Goal: Task Accomplishment & Management: Use online tool/utility

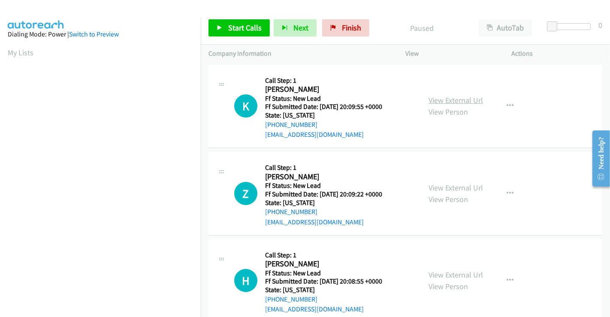
click at [450, 103] on link "View External Url" at bounding box center [456, 100] width 55 height 10
click at [452, 191] on link "View External Url" at bounding box center [456, 188] width 55 height 10
click at [450, 273] on link "View External Url" at bounding box center [456, 275] width 55 height 10
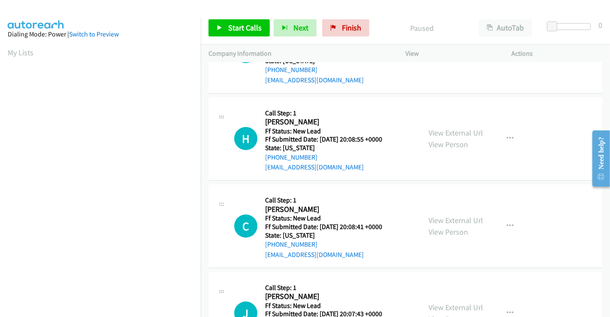
scroll to position [191, 0]
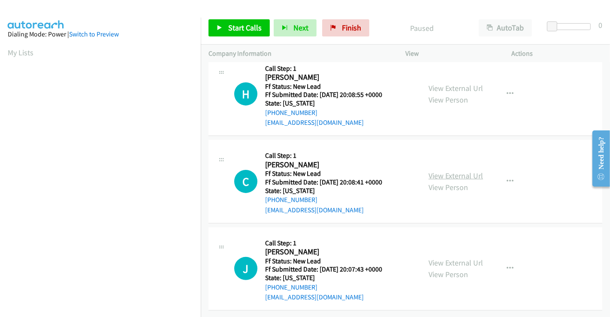
click at [446, 171] on link "View External Url" at bounding box center [456, 176] width 55 height 10
click at [448, 258] on link "View External Url" at bounding box center [456, 263] width 55 height 10
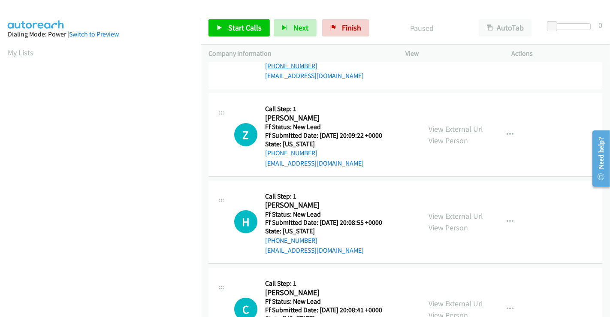
scroll to position [0, 0]
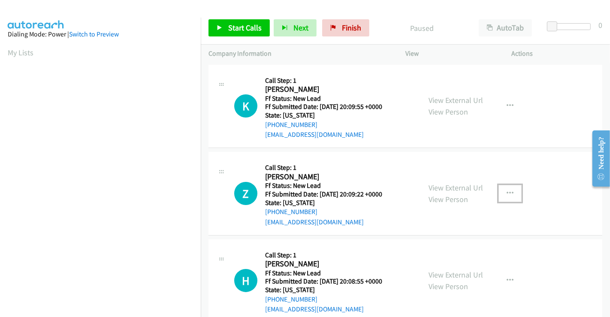
click at [507, 193] on icon "button" at bounding box center [510, 193] width 7 height 7
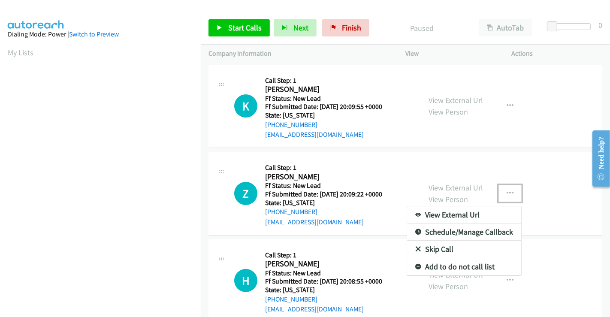
click at [442, 251] on link "Skip Call" at bounding box center [464, 249] width 114 height 17
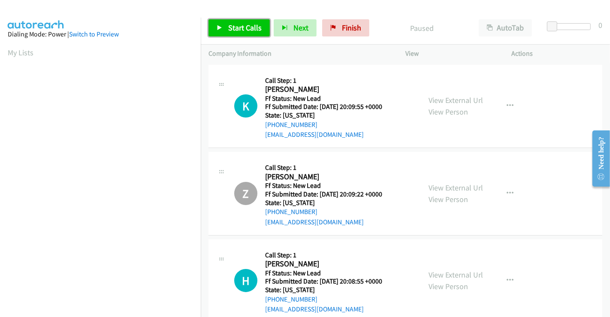
click at [239, 32] on span "Start Calls" at bounding box center [244, 28] width 33 height 10
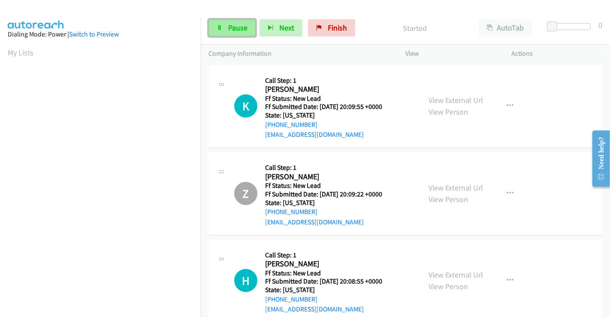
click at [232, 28] on span "Pause" at bounding box center [237, 28] width 19 height 10
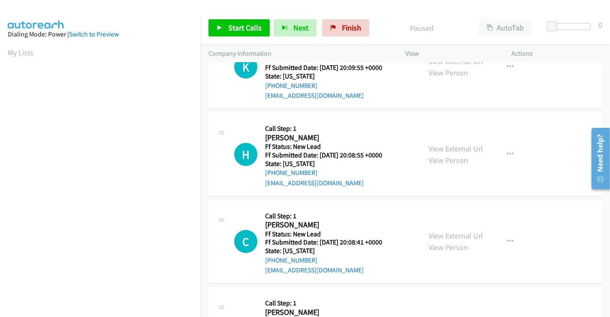
scroll to position [106, 0]
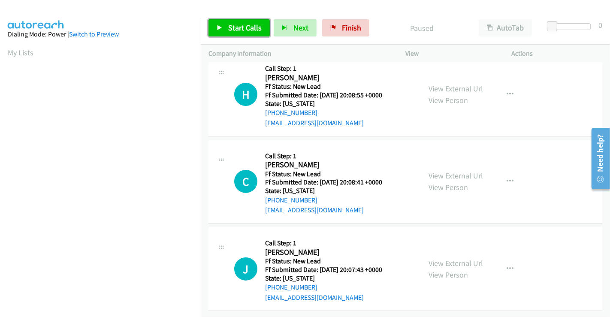
click at [241, 34] on link "Start Calls" at bounding box center [239, 27] width 61 height 17
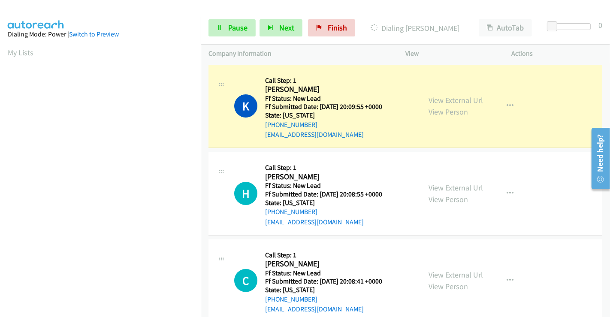
scroll to position [165, 0]
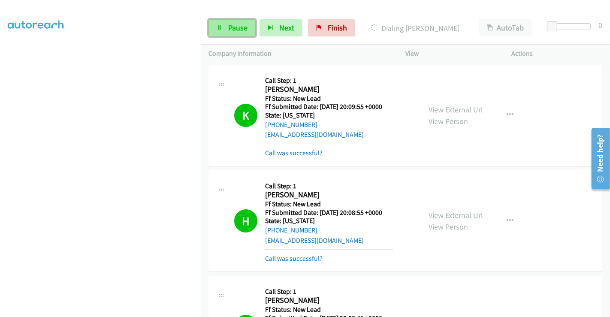
click at [230, 33] on link "Pause" at bounding box center [232, 27] width 47 height 17
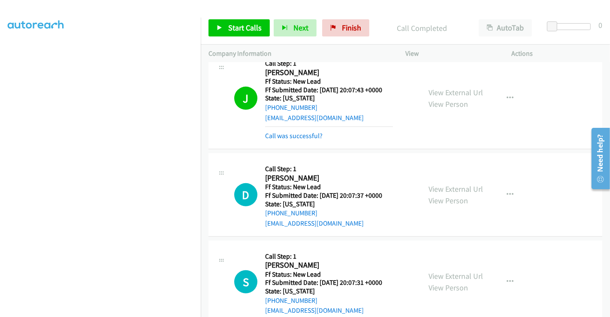
scroll to position [381, 0]
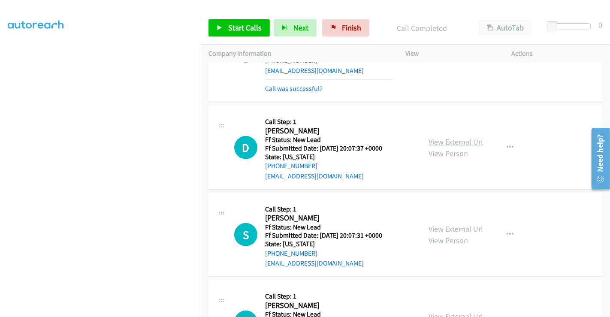
click at [433, 144] on link "View External Url" at bounding box center [456, 142] width 55 height 10
click at [441, 227] on link "View External Url" at bounding box center [456, 229] width 55 height 10
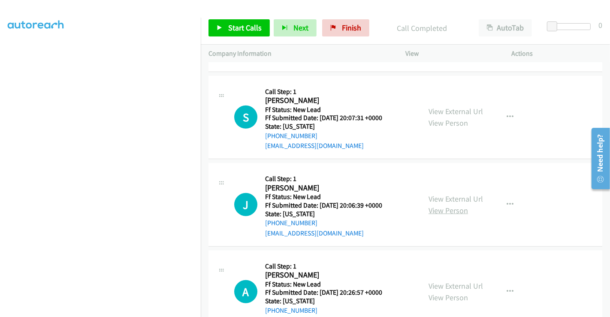
scroll to position [525, 0]
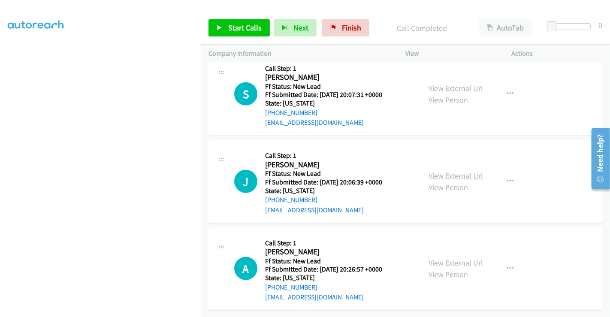
click at [443, 171] on link "View External Url" at bounding box center [456, 176] width 55 height 10
click at [449, 258] on link "View External Url" at bounding box center [456, 263] width 55 height 10
click at [251, 21] on link "Start Calls" at bounding box center [239, 27] width 61 height 17
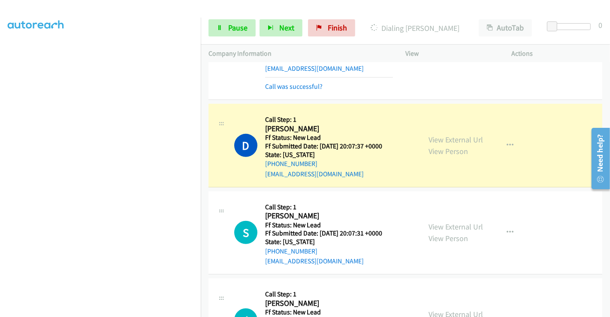
scroll to position [381, 0]
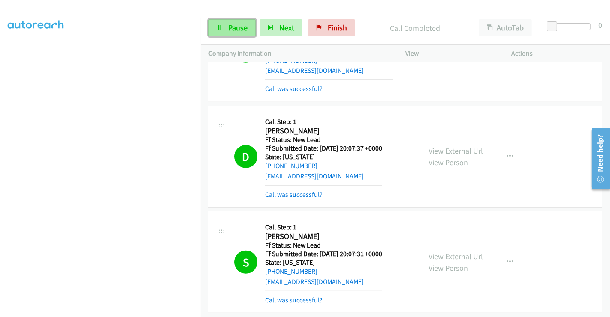
click at [224, 27] on link "Pause" at bounding box center [232, 27] width 47 height 17
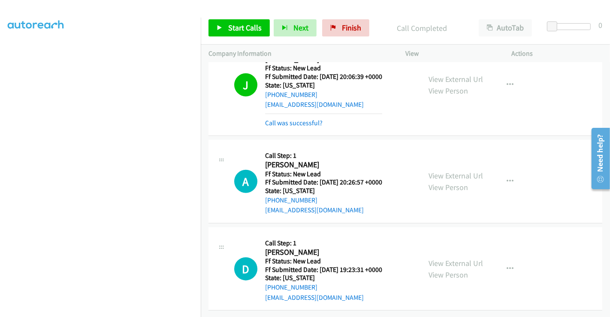
scroll to position [669, 0]
click at [445, 258] on link "View External Url" at bounding box center [456, 263] width 55 height 10
click at [249, 24] on span "Start Calls" at bounding box center [244, 28] width 33 height 10
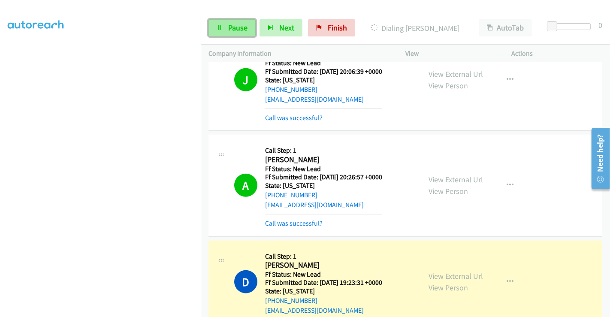
click at [220, 25] on icon at bounding box center [220, 28] width 6 height 6
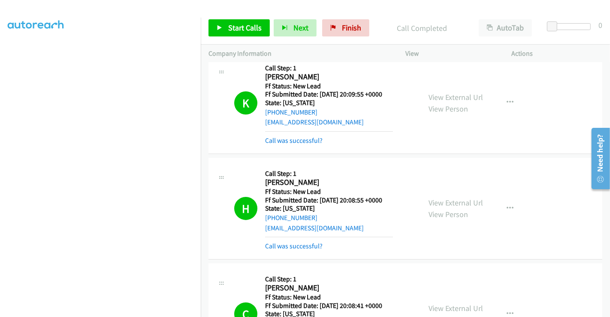
scroll to position [0, 0]
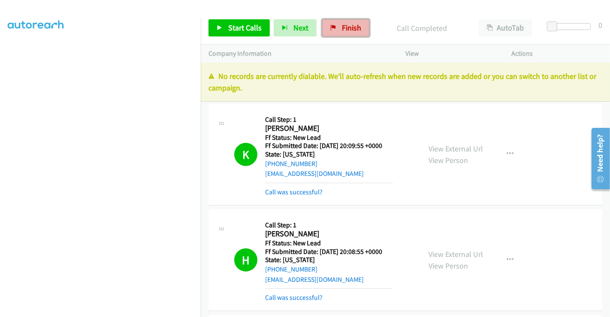
click at [337, 25] on link "Finish" at bounding box center [345, 27] width 47 height 17
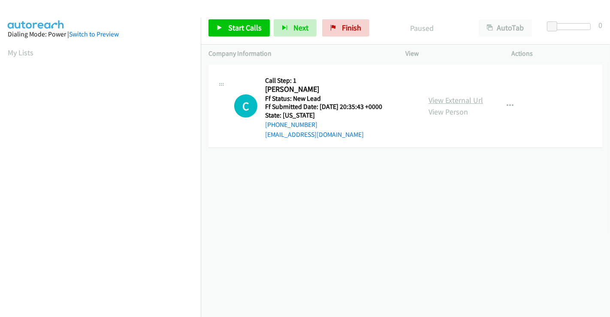
click at [451, 99] on link "View External Url" at bounding box center [456, 100] width 55 height 10
click at [232, 20] on link "Start Calls" at bounding box center [239, 27] width 61 height 17
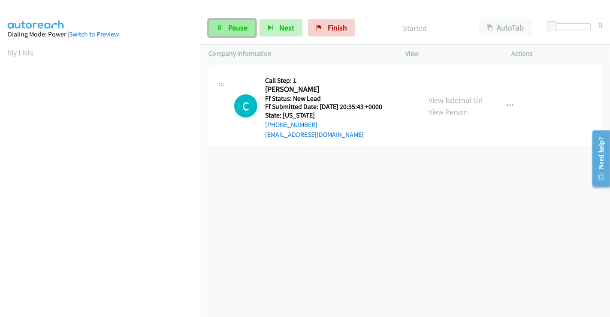
click at [236, 27] on span "Pause" at bounding box center [237, 28] width 19 height 10
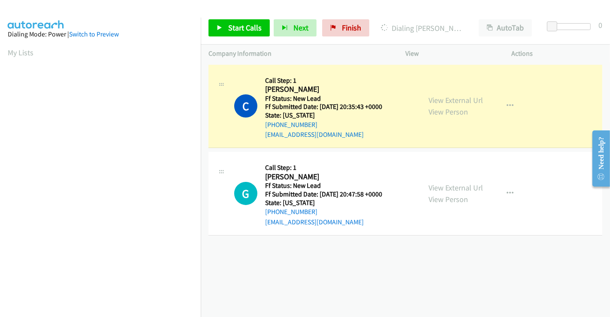
scroll to position [165, 0]
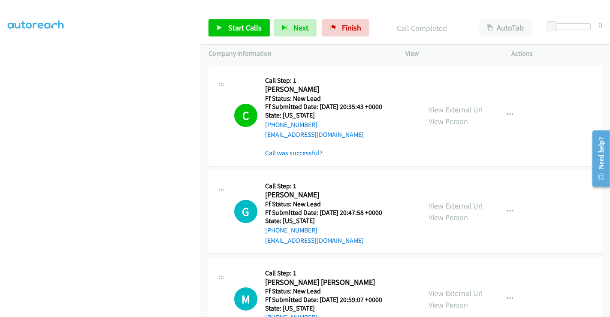
click at [433, 203] on link "View External Url" at bounding box center [456, 206] width 55 height 10
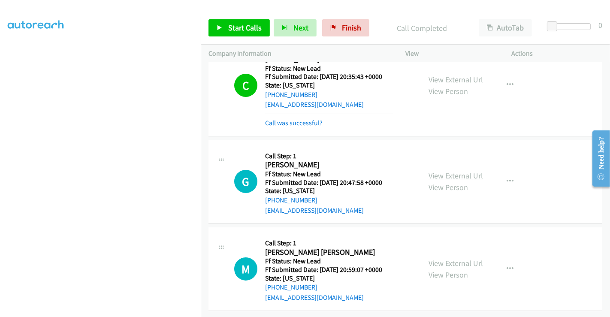
scroll to position [36, 0]
click at [453, 258] on link "View External Url" at bounding box center [456, 263] width 55 height 10
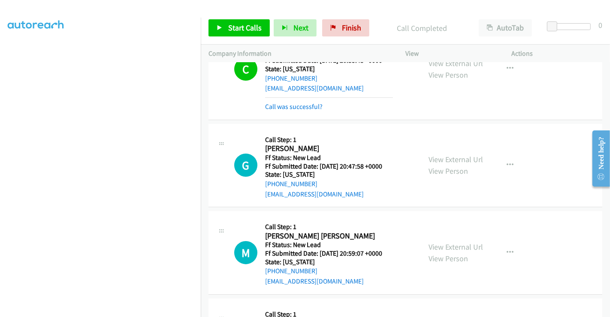
scroll to position [60, 0]
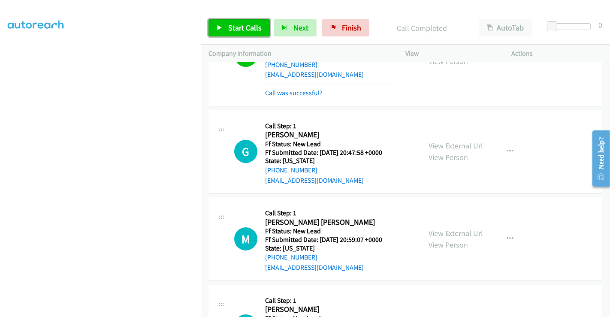
click at [234, 24] on span "Start Calls" at bounding box center [244, 28] width 33 height 10
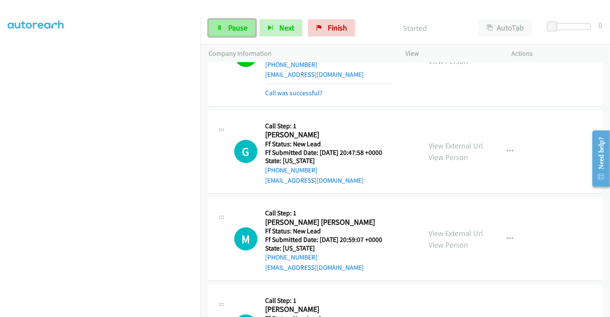
click at [234, 30] on span "Pause" at bounding box center [237, 28] width 19 height 10
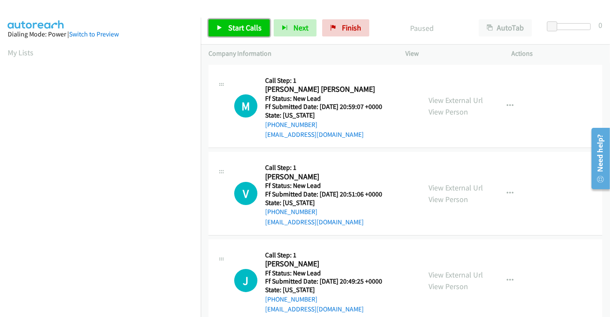
click at [231, 24] on span "Start Calls" at bounding box center [244, 28] width 33 height 10
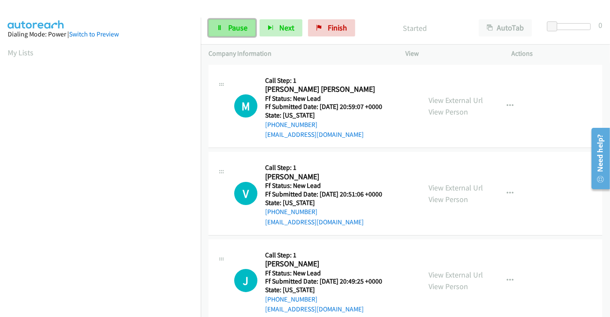
click at [228, 27] on span "Pause" at bounding box center [237, 28] width 19 height 10
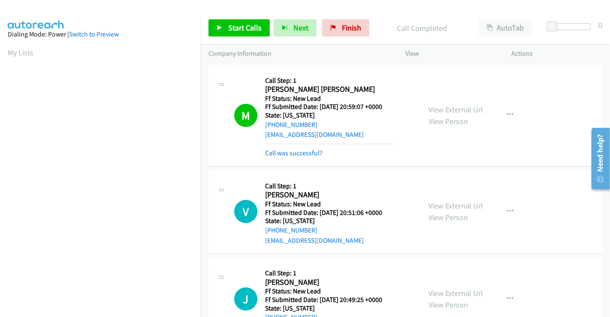
scroll to position [165, 0]
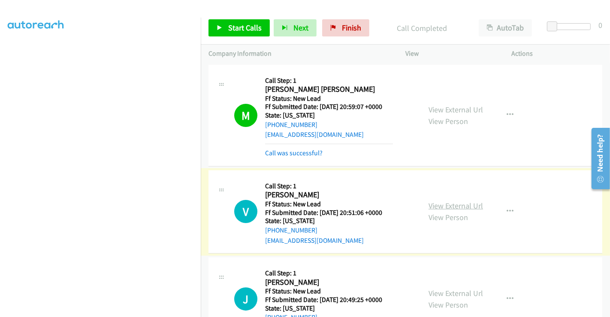
click at [461, 206] on link "View External Url" at bounding box center [456, 206] width 55 height 10
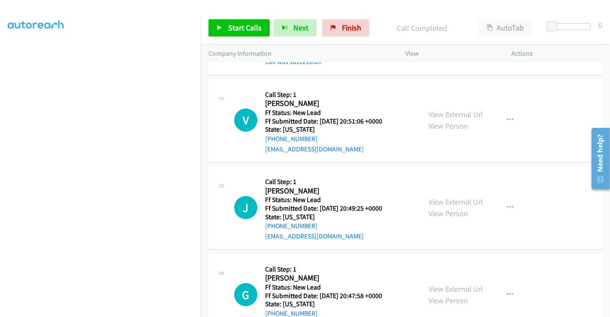
scroll to position [95, 0]
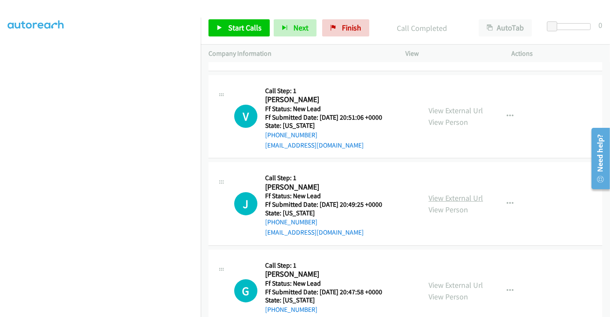
click at [452, 196] on link "View External Url" at bounding box center [456, 198] width 55 height 10
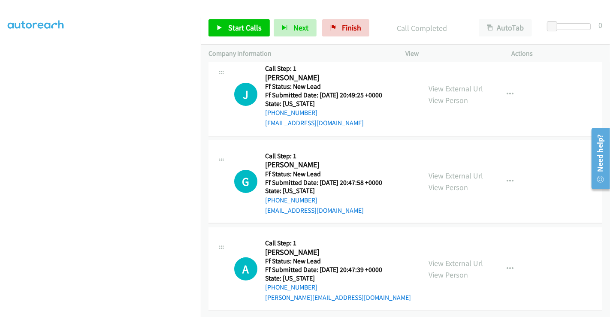
scroll to position [211, 0]
click at [448, 258] on link "View External Url" at bounding box center [456, 263] width 55 height 10
click at [233, 25] on span "Start Calls" at bounding box center [244, 28] width 33 height 10
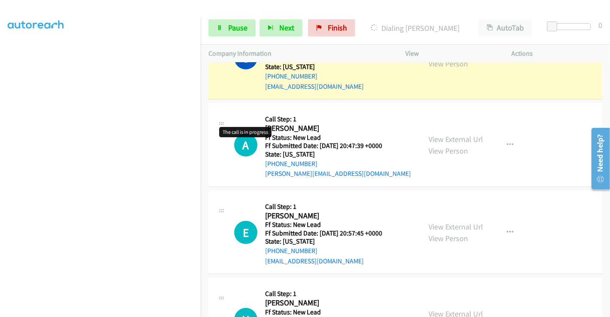
scroll to position [366, 0]
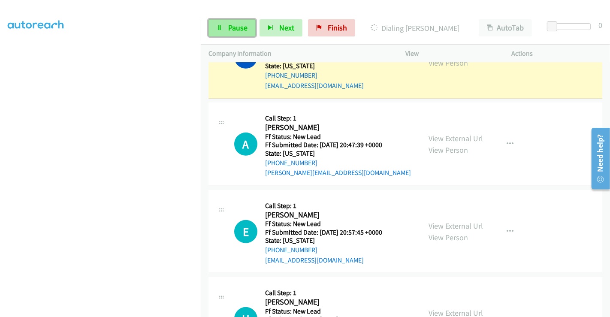
click at [227, 26] on link "Pause" at bounding box center [232, 27] width 47 height 17
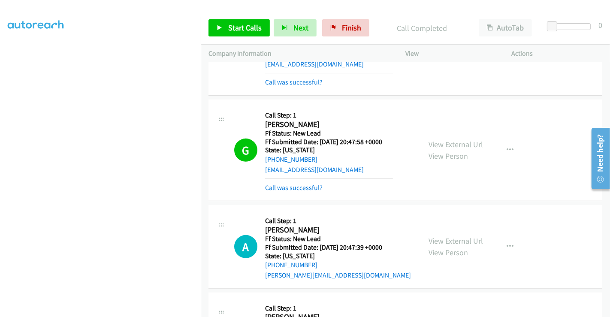
scroll to position [241, 0]
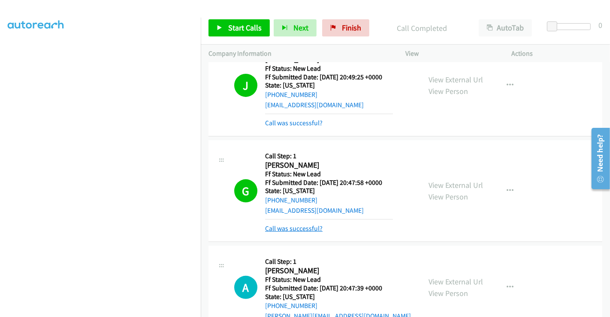
click at [296, 230] on link "Call was successful?" at bounding box center [294, 228] width 58 height 8
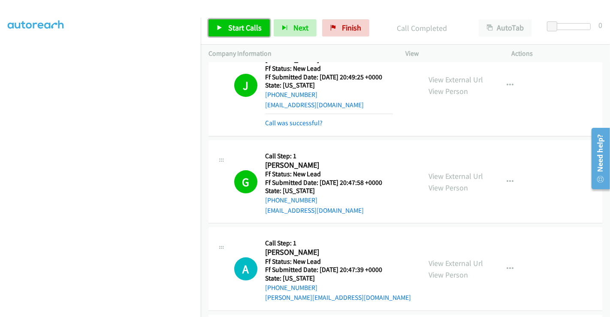
click at [224, 24] on link "Start Calls" at bounding box center [239, 27] width 61 height 17
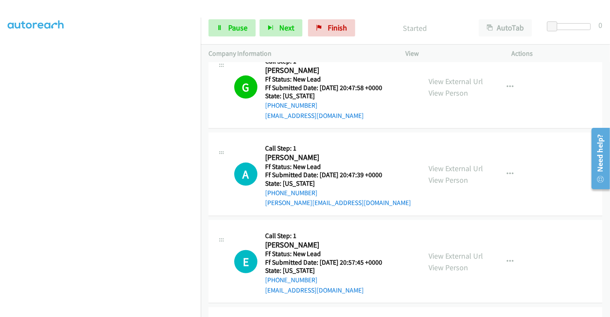
scroll to position [337, 0]
click at [229, 24] on span "Pause" at bounding box center [237, 28] width 19 height 10
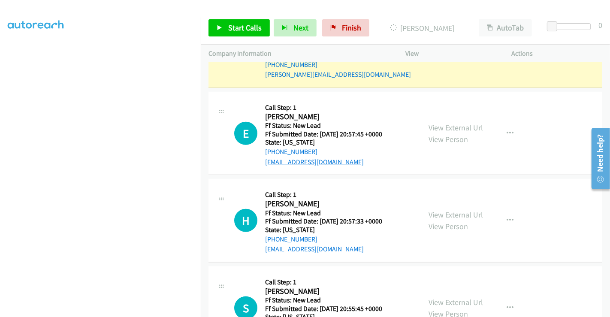
scroll to position [414, 0]
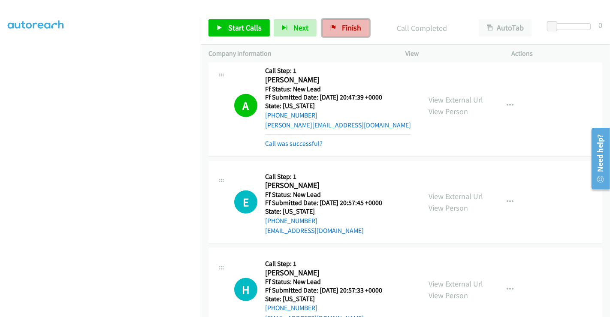
click at [346, 26] on span "Finish" at bounding box center [351, 28] width 19 height 10
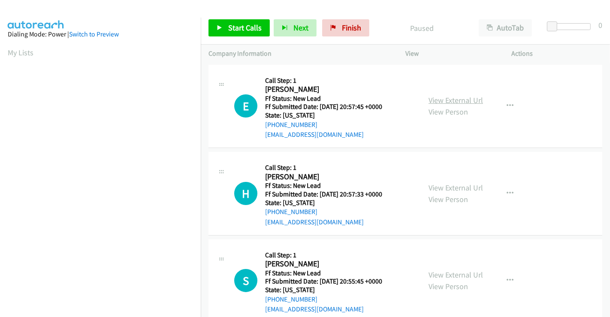
click at [444, 102] on link "View External Url" at bounding box center [456, 100] width 55 height 10
click at [449, 188] on link "View External Url" at bounding box center [456, 188] width 55 height 10
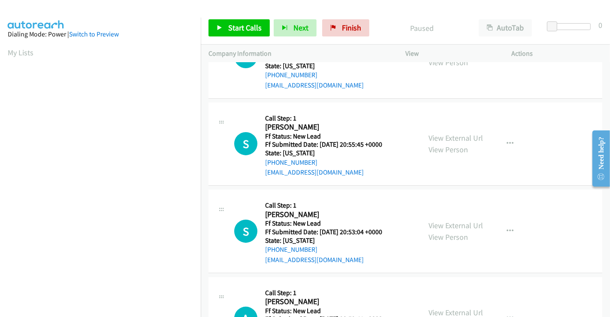
scroll to position [143, 0]
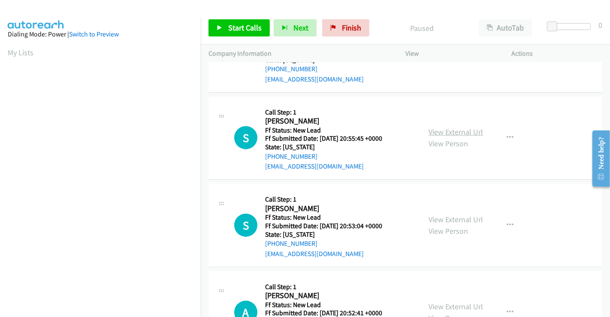
click at [445, 133] on link "View External Url" at bounding box center [456, 132] width 55 height 10
click at [452, 218] on link "View External Url" at bounding box center [456, 220] width 55 height 10
click at [449, 306] on link "View External Url" at bounding box center [456, 307] width 55 height 10
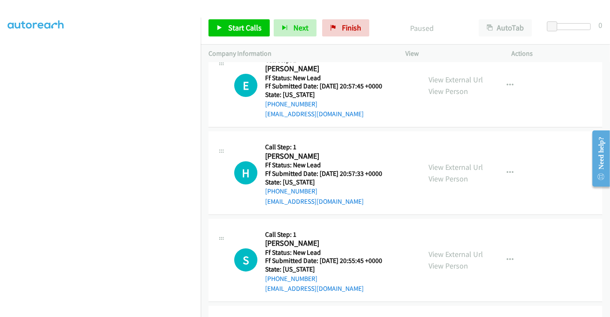
scroll to position [0, 0]
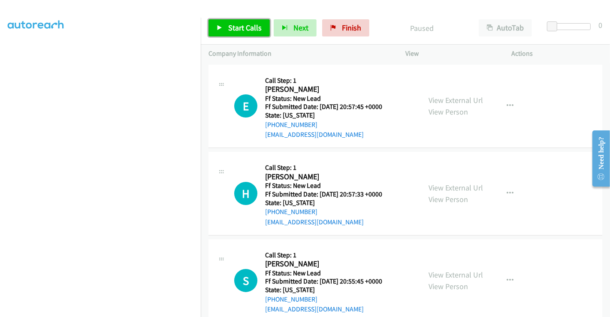
click at [239, 31] on span "Start Calls" at bounding box center [244, 28] width 33 height 10
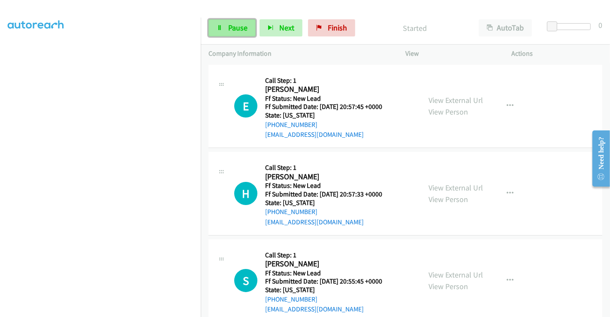
click at [232, 24] on span "Pause" at bounding box center [237, 28] width 19 height 10
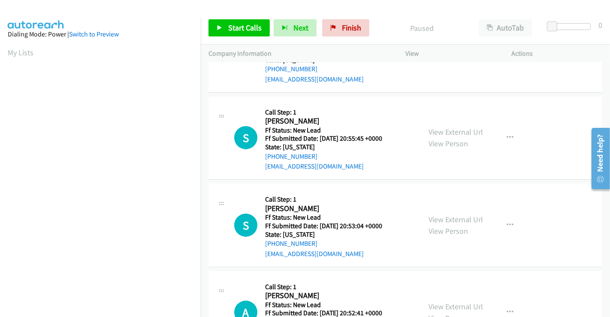
scroll to position [191, 0]
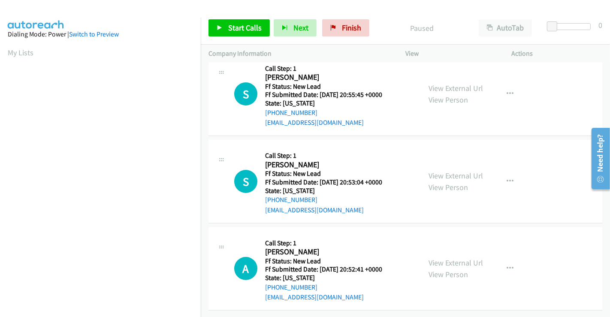
click at [242, 16] on div "Start Calls Pause Next Finish Paused AutoTab AutoTab 0" at bounding box center [406, 28] width 410 height 33
click at [244, 29] on span "Start Calls" at bounding box center [244, 28] width 33 height 10
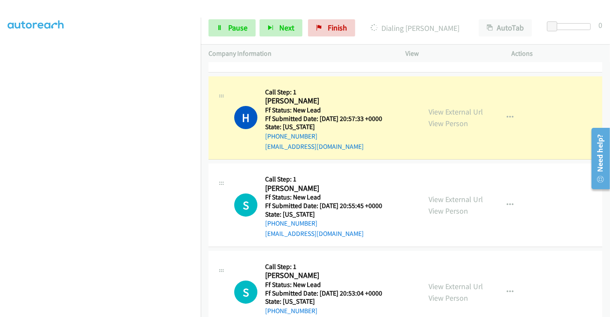
scroll to position [95, 0]
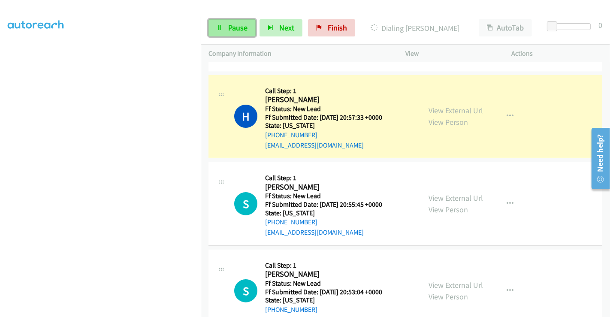
click at [233, 28] on span "Pause" at bounding box center [237, 28] width 19 height 10
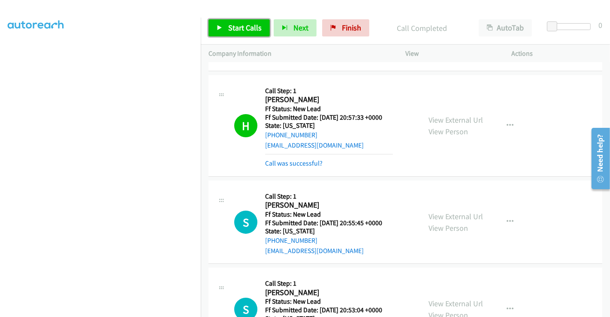
click at [250, 27] on span "Start Calls" at bounding box center [244, 28] width 33 height 10
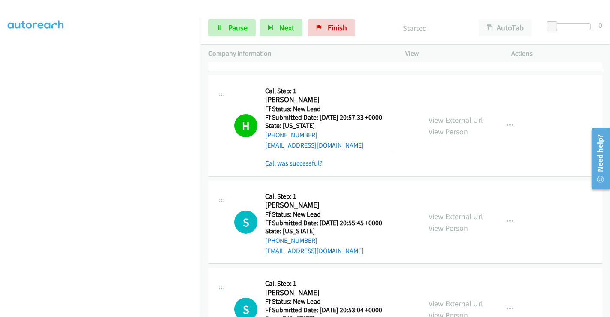
click at [318, 160] on link "Call was successful?" at bounding box center [294, 163] width 58 height 8
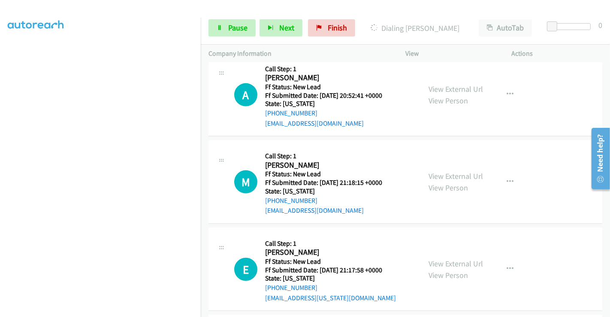
scroll to position [300, 0]
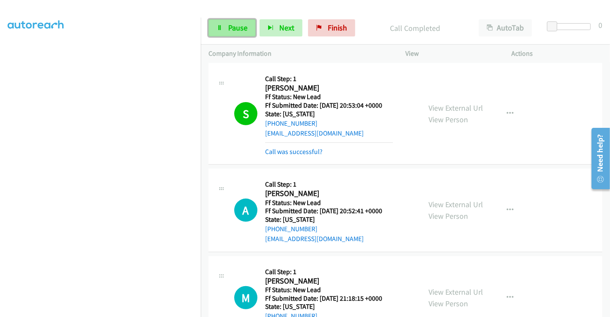
click at [228, 26] on span "Pause" at bounding box center [237, 28] width 19 height 10
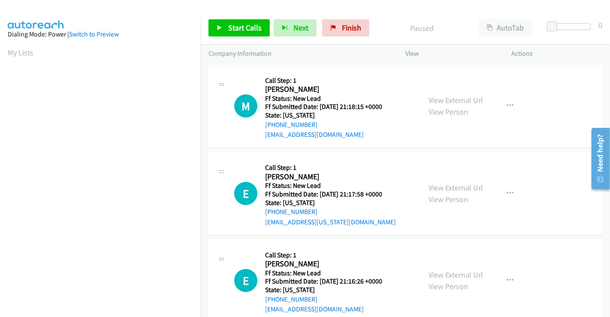
scroll to position [165, 0]
click at [447, 97] on link "View External Url" at bounding box center [456, 100] width 55 height 10
click at [444, 186] on link "View External Url" at bounding box center [456, 188] width 55 height 10
click at [452, 276] on link "View External Url" at bounding box center [456, 275] width 55 height 10
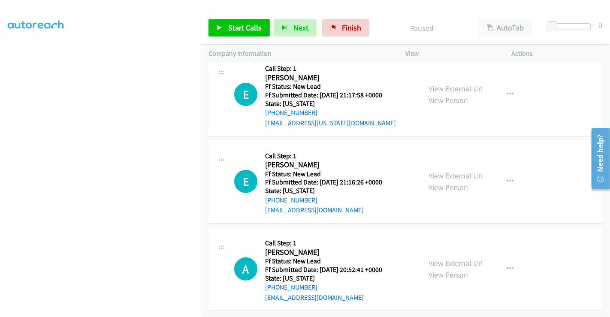
scroll to position [0, 0]
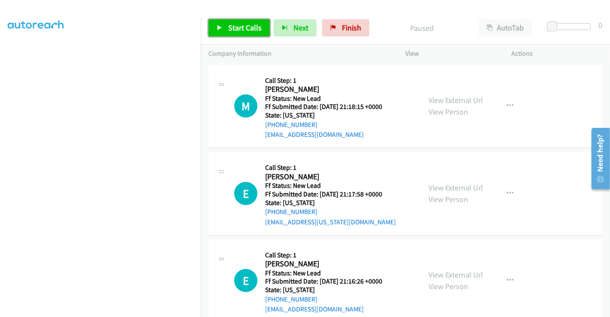
click at [239, 24] on span "Start Calls" at bounding box center [244, 28] width 33 height 10
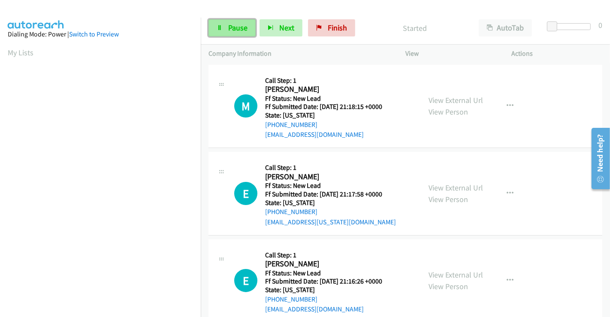
click at [234, 26] on span "Pause" at bounding box center [237, 28] width 19 height 10
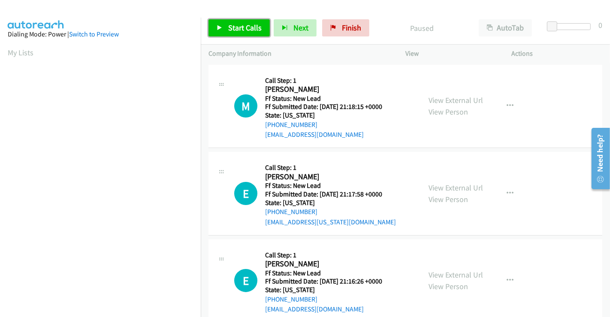
click at [247, 24] on span "Start Calls" at bounding box center [244, 28] width 33 height 10
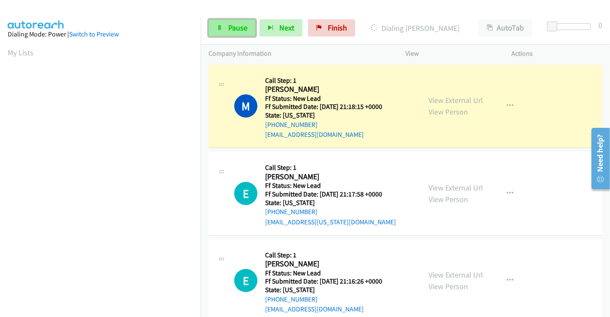
click at [232, 31] on span "Pause" at bounding box center [237, 28] width 19 height 10
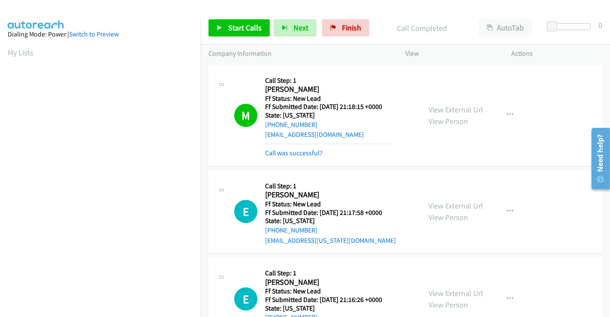
scroll to position [165, 0]
click at [306, 154] on link "Call was successful?" at bounding box center [294, 153] width 58 height 8
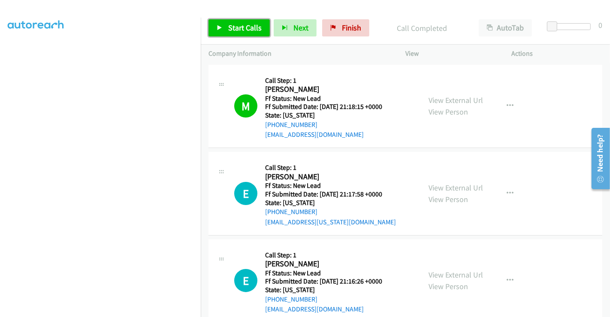
click at [252, 30] on span "Start Calls" at bounding box center [244, 28] width 33 height 10
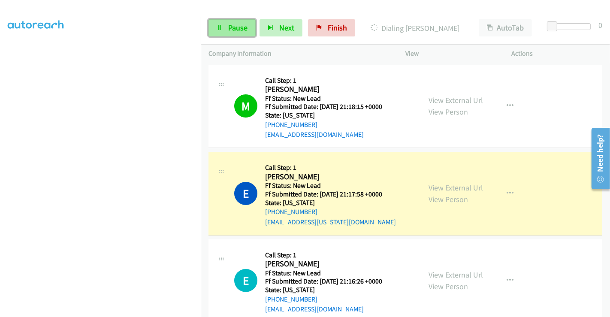
click at [228, 22] on link "Pause" at bounding box center [232, 27] width 47 height 17
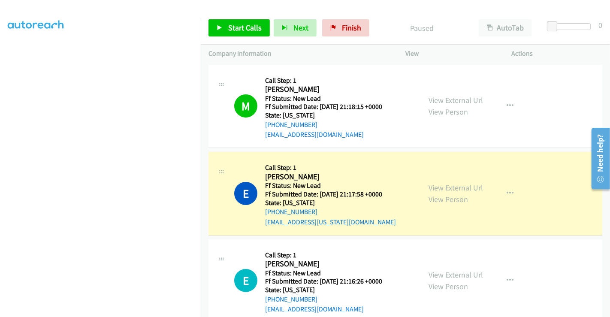
scroll to position [0, 0]
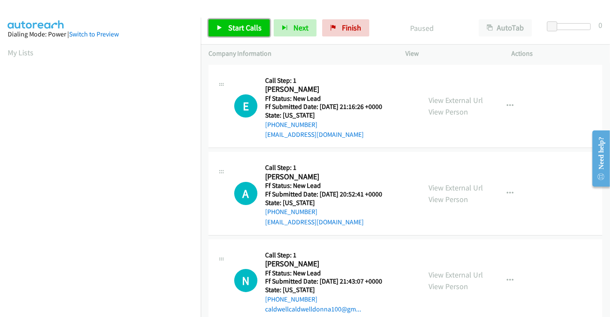
click at [243, 27] on span "Start Calls" at bounding box center [244, 28] width 33 height 10
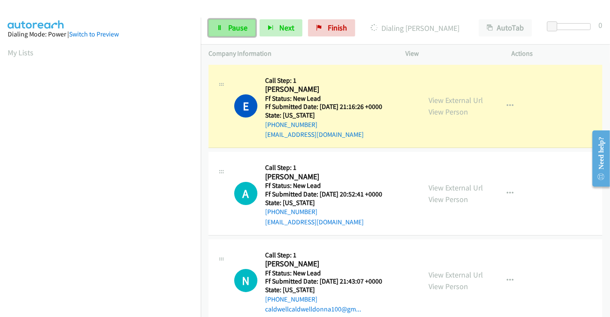
click at [229, 27] on span "Pause" at bounding box center [237, 28] width 19 height 10
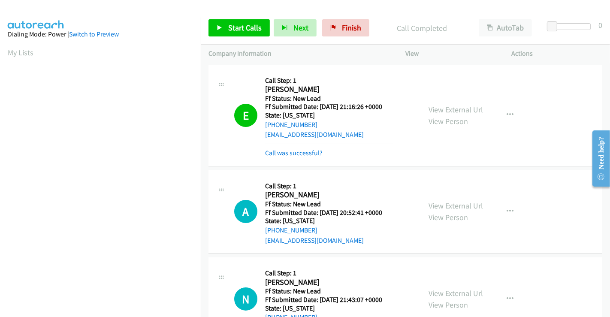
scroll to position [165, 0]
click at [239, 27] on span "Start Calls" at bounding box center [244, 28] width 33 height 10
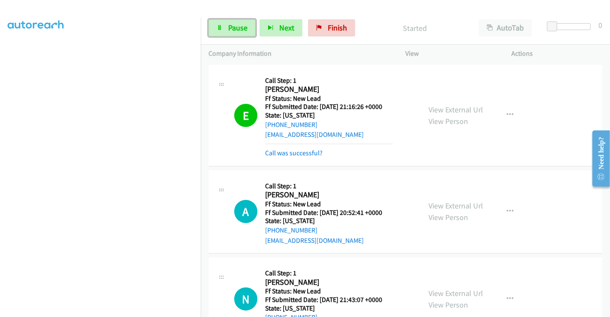
click at [235, 24] on span "Pause" at bounding box center [237, 28] width 19 height 10
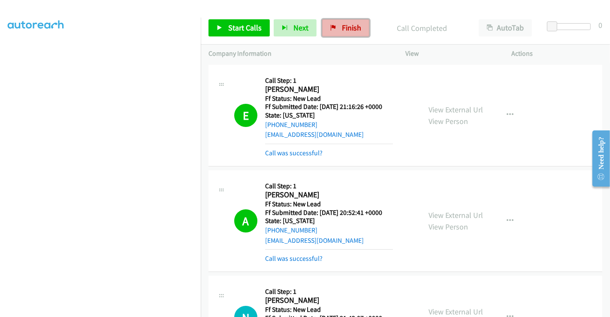
click at [344, 26] on span "Finish" at bounding box center [351, 28] width 19 height 10
